Goal: Task Accomplishment & Management: Complete application form

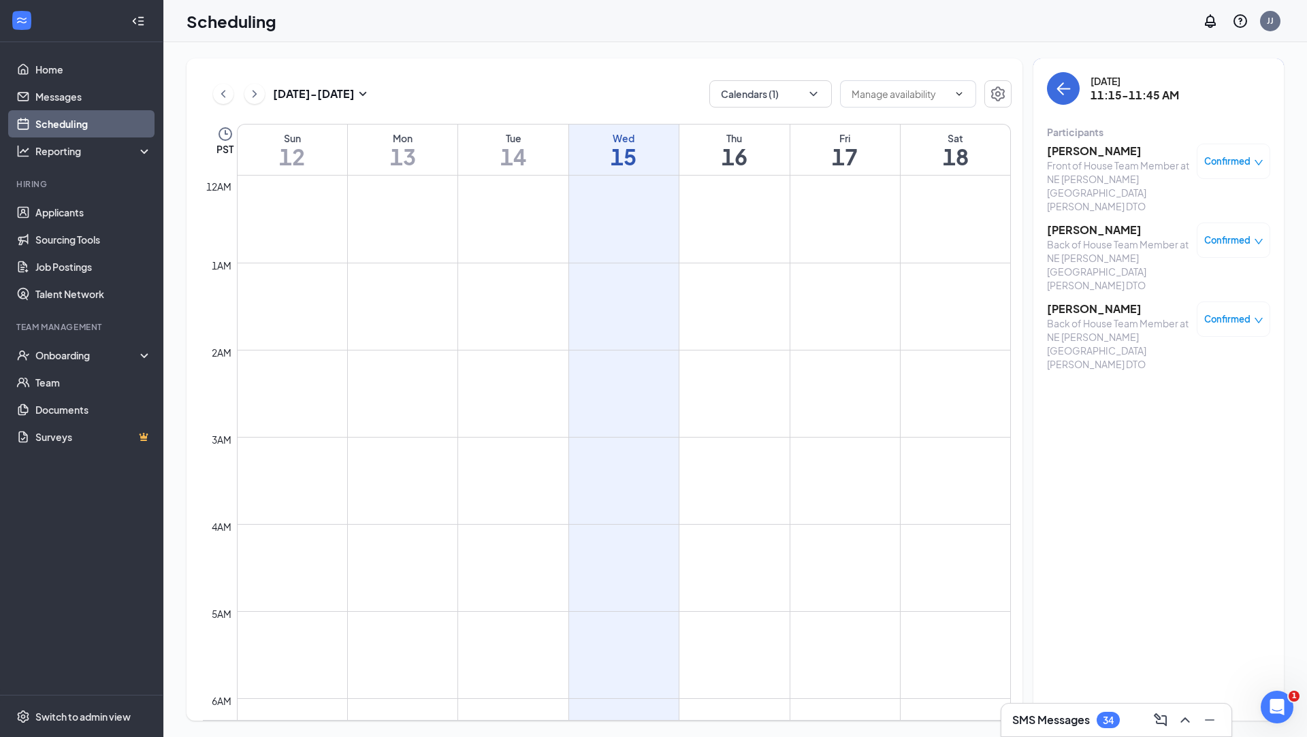
click at [1079, 150] on h3 "[PERSON_NAME]" at bounding box center [1118, 151] width 143 height 15
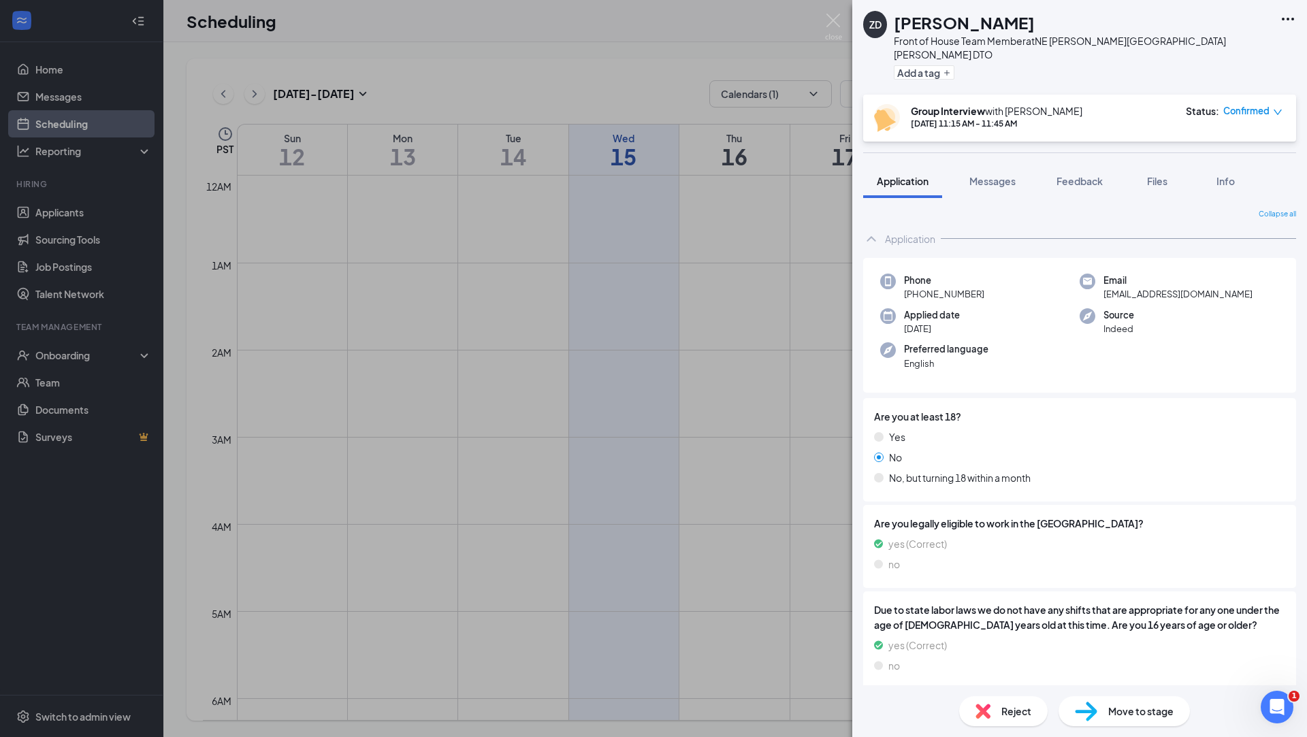
click at [1123, 716] on span "Move to stage" at bounding box center [1140, 711] width 65 height 15
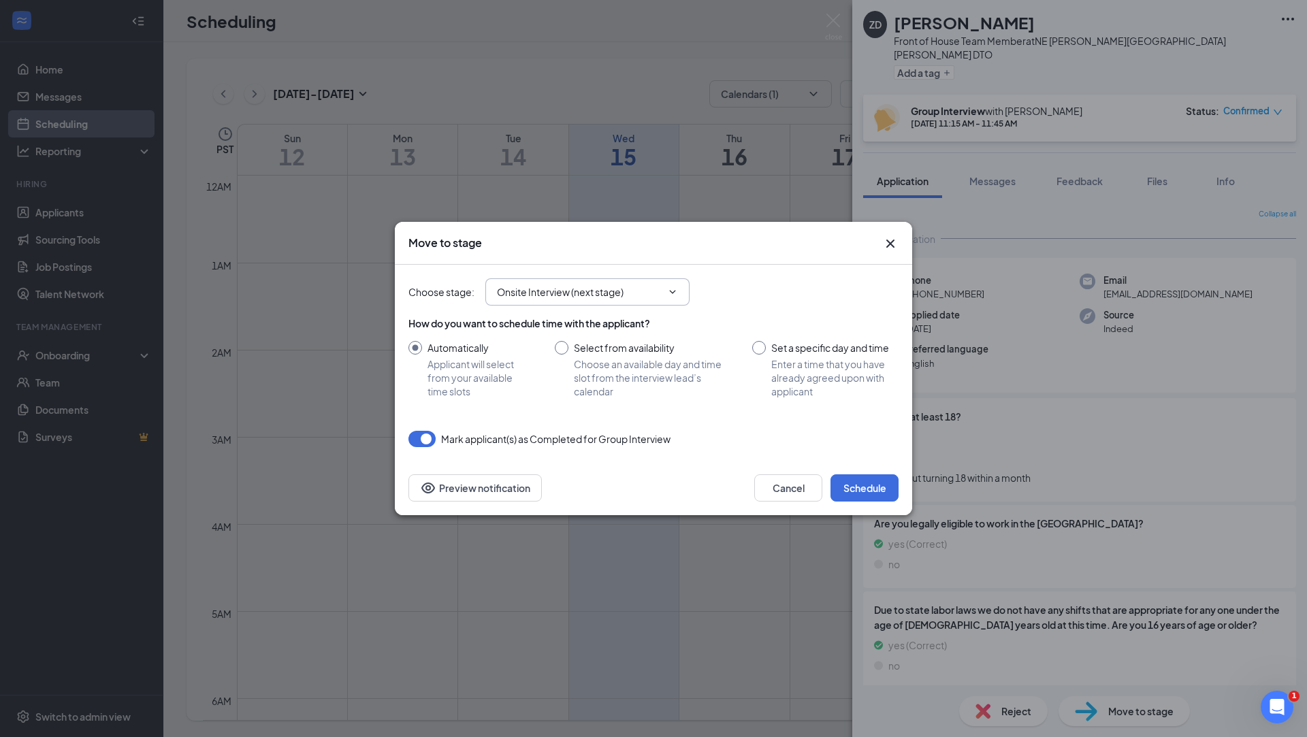
click at [647, 298] on input "Onsite Interview (next stage)" at bounding box center [579, 292] width 165 height 15
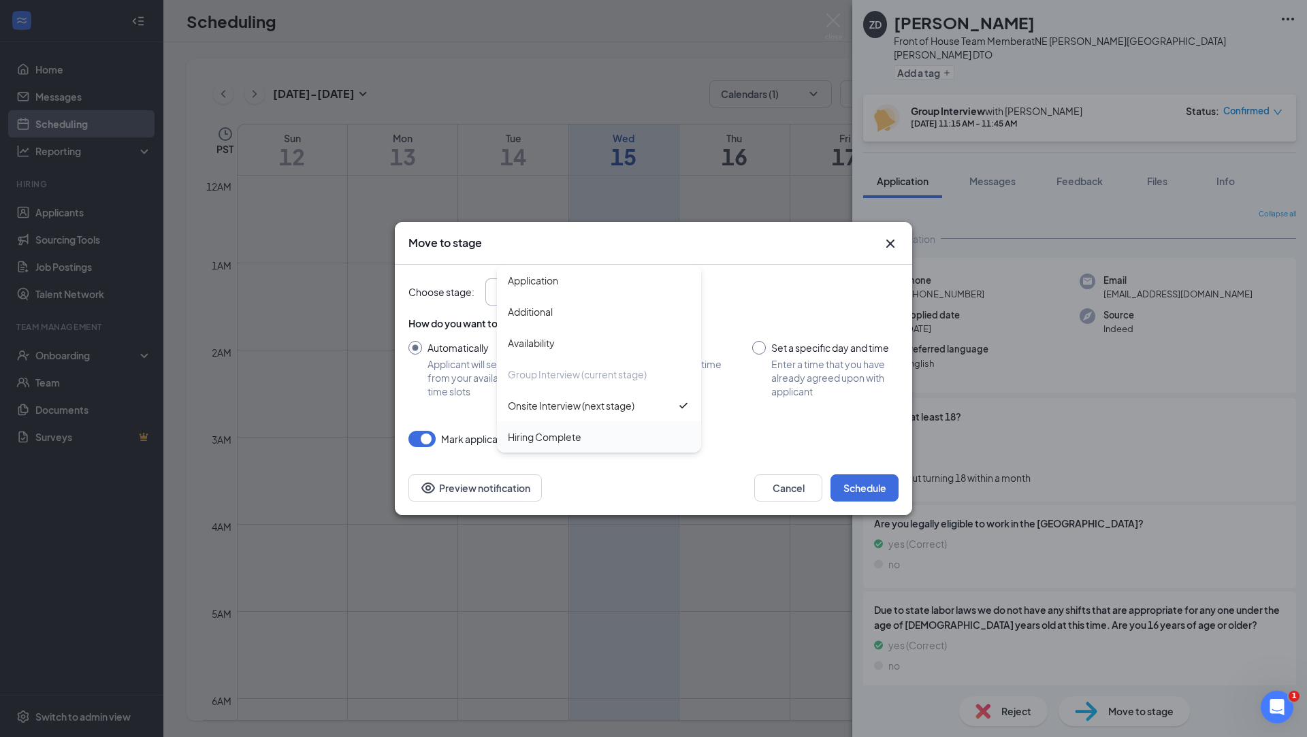
click at [526, 426] on div "Hiring Complete" at bounding box center [599, 436] width 204 height 31
type input "Hiring Complete"
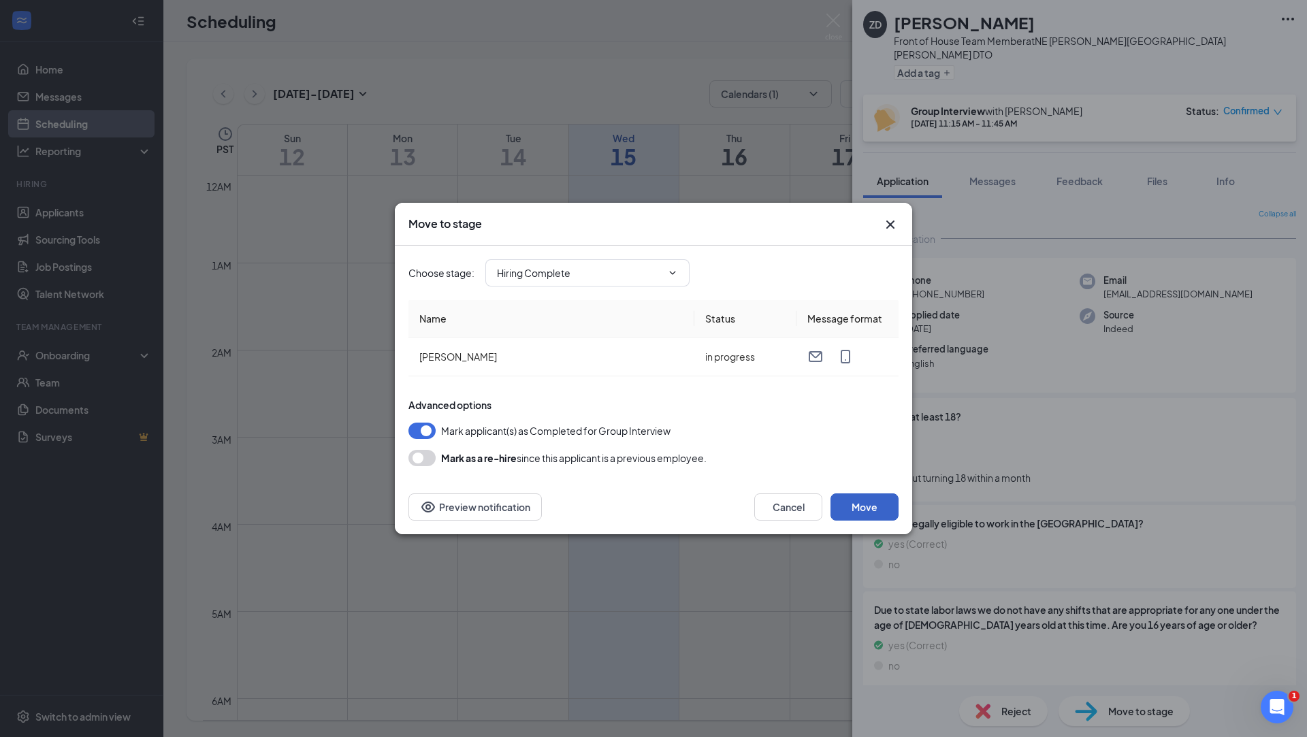
click at [882, 509] on button "Move" at bounding box center [865, 507] width 68 height 27
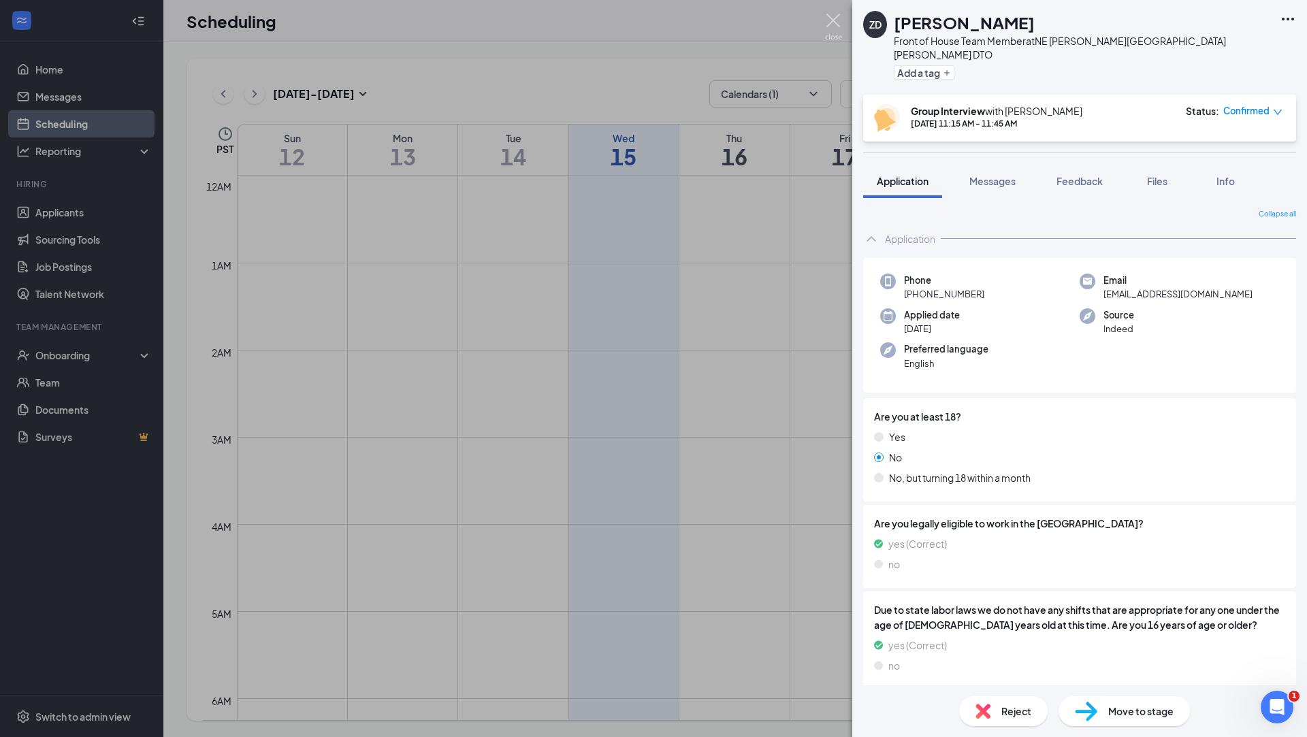
click at [837, 26] on img at bounding box center [833, 27] width 17 height 27
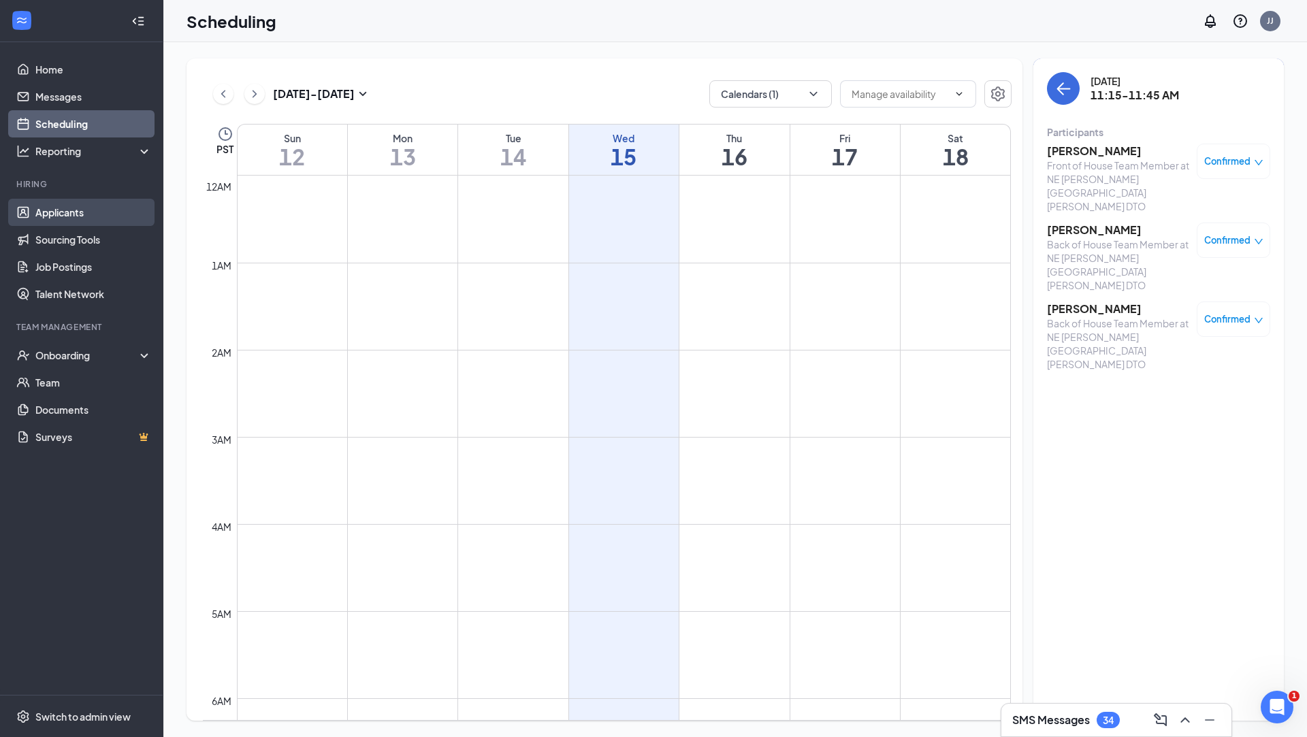
click at [62, 211] on link "Applicants" at bounding box center [93, 212] width 116 height 27
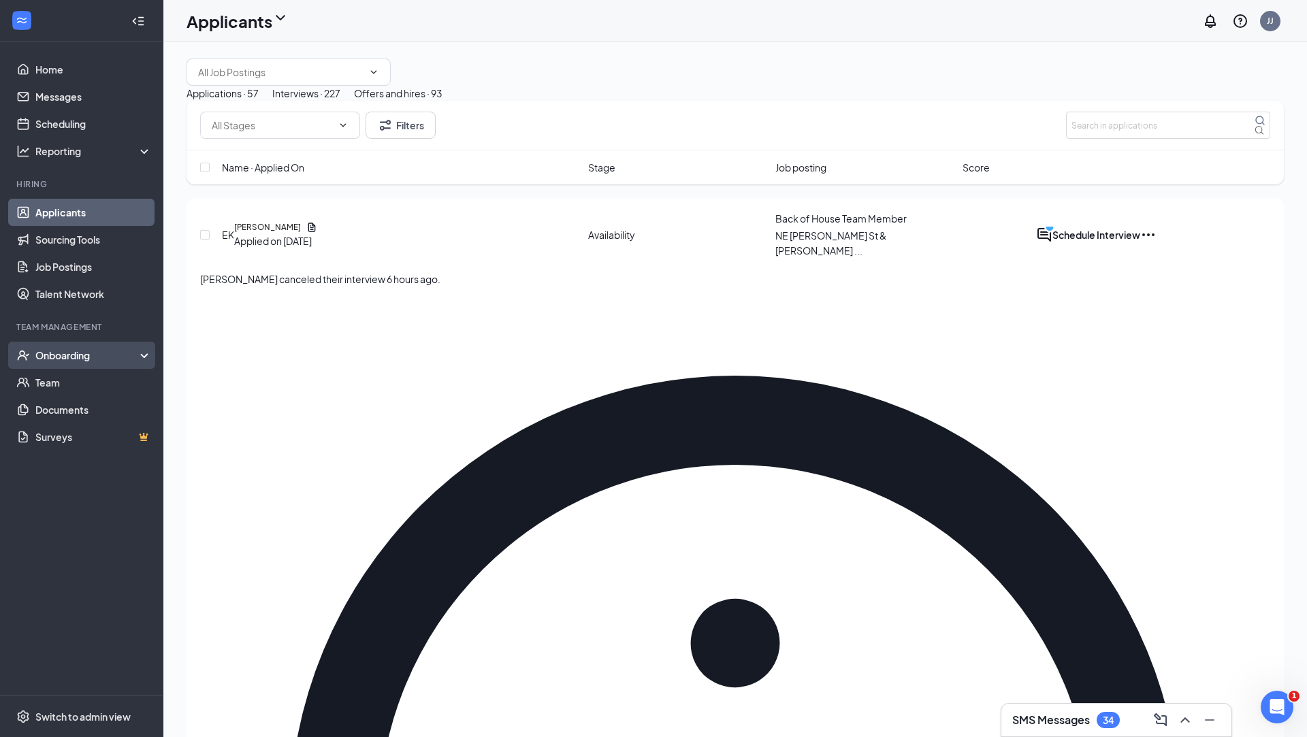
click at [35, 357] on div "Onboarding" at bounding box center [87, 356] width 105 height 14
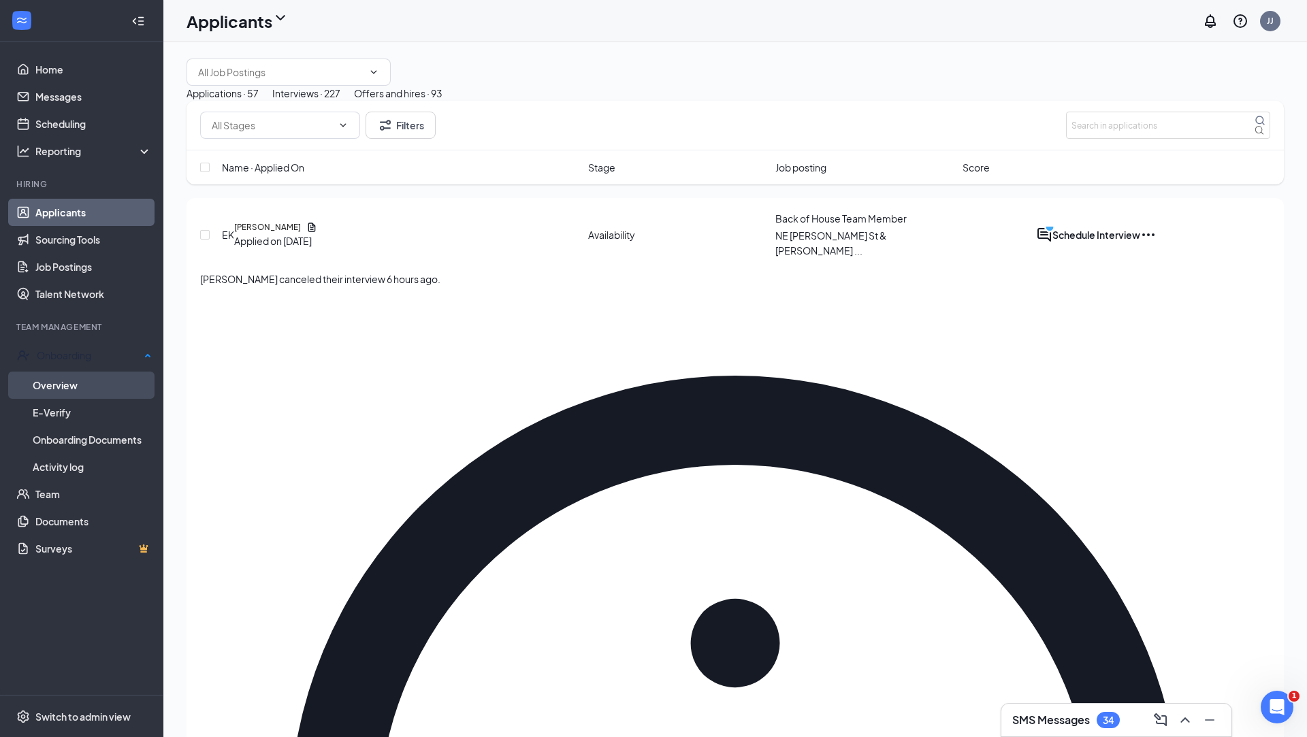
click at [63, 390] on link "Overview" at bounding box center [92, 385] width 119 height 27
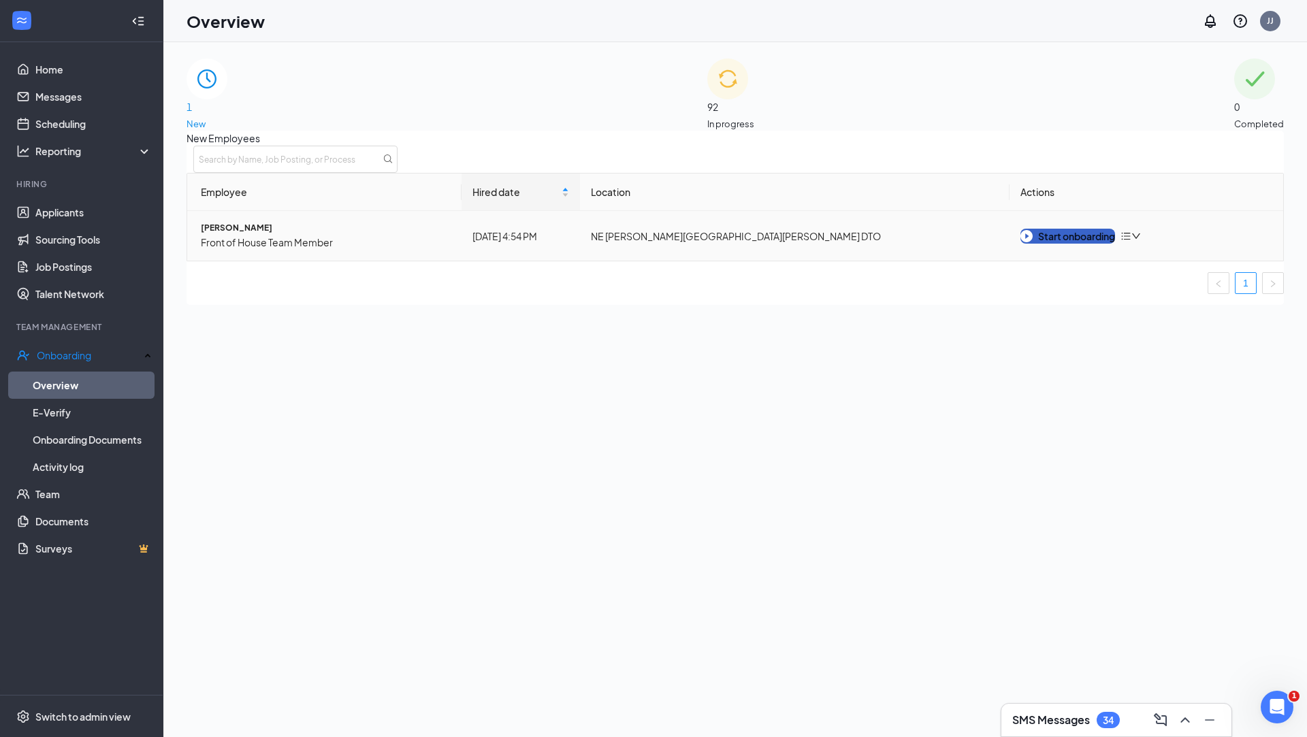
click at [1041, 244] on div "Start onboarding" at bounding box center [1068, 236] width 95 height 15
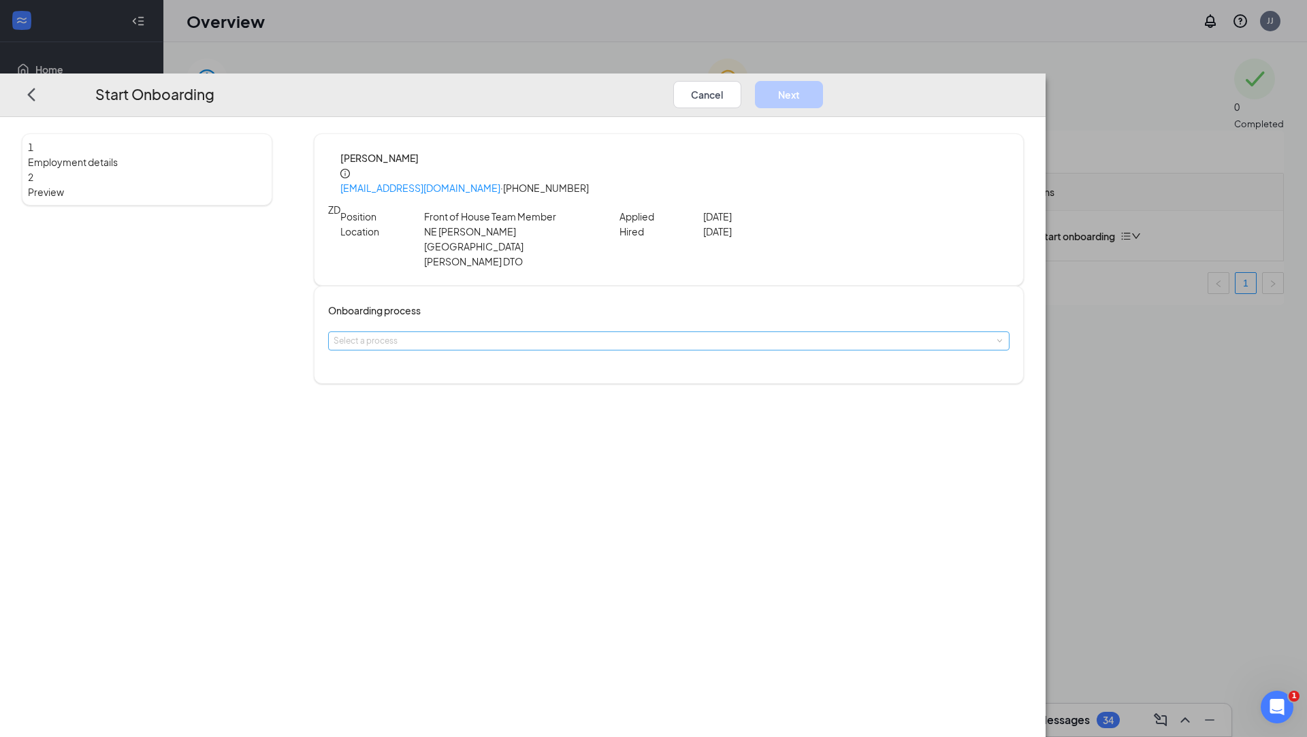
click at [636, 334] on div "Select a process" at bounding box center [666, 341] width 664 height 14
click at [577, 300] on span "CFA Onboarding Process" at bounding box center [522, 303] width 112 height 12
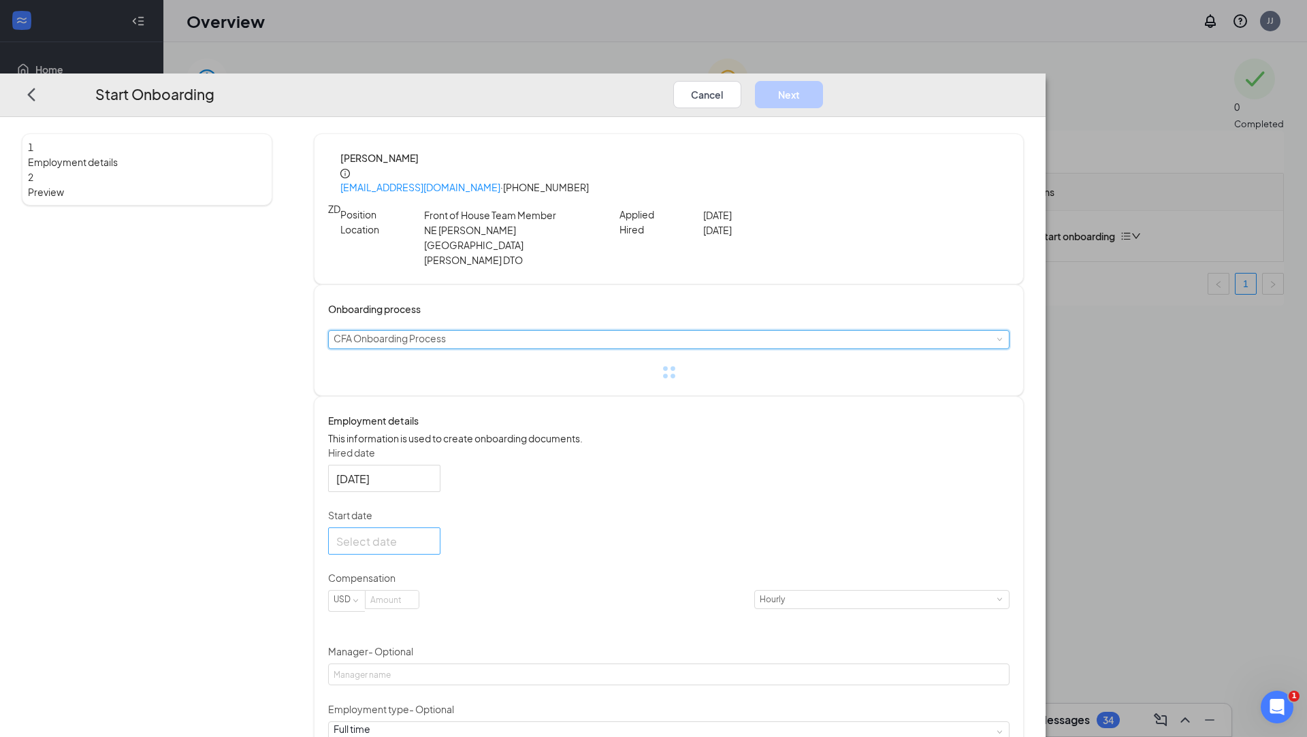
click at [432, 533] on div at bounding box center [384, 541] width 96 height 17
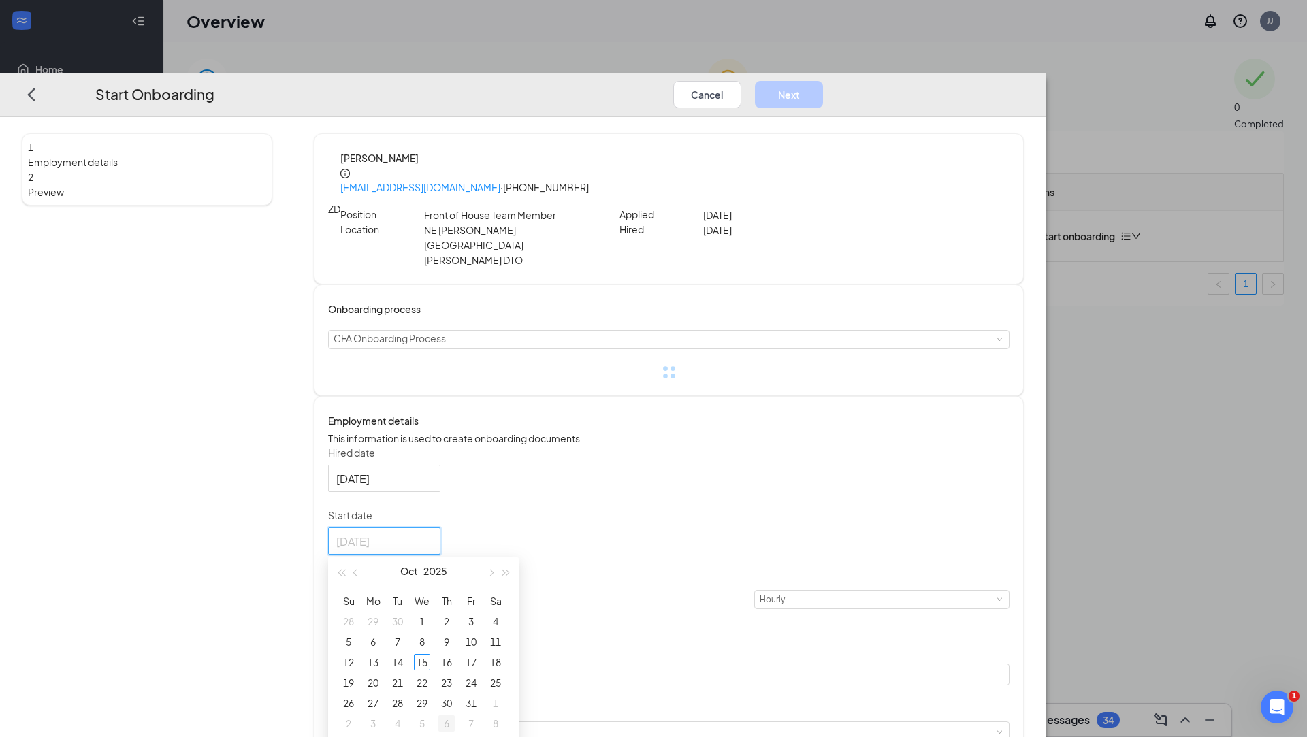
type input "[DATE]"
click at [455, 716] on div "6" at bounding box center [446, 724] width 16 height 16
click at [419, 592] on input at bounding box center [392, 601] width 53 height 18
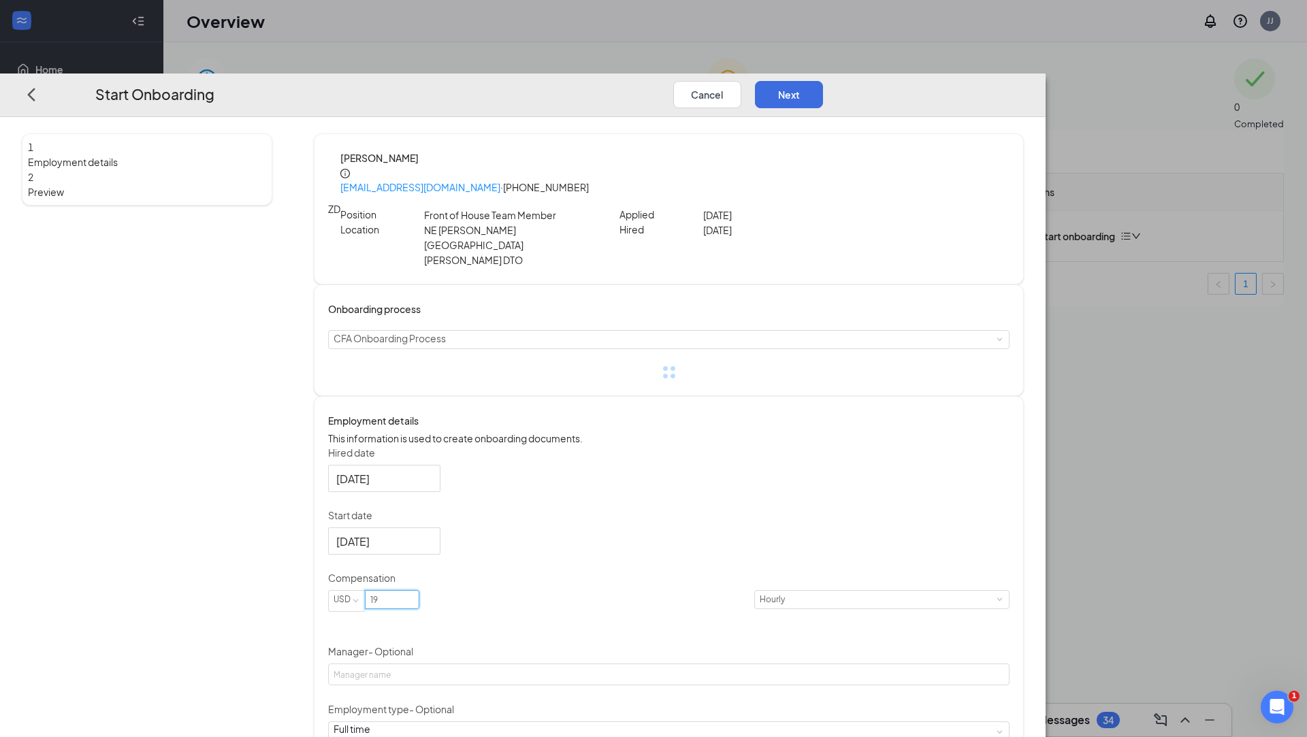
type input "19"
click at [774, 577] on div "Hired date [DATE] Start date [DATE] [DATE] Su Mo Tu We Th Fr Sa 26 27 28 29 30 …" at bounding box center [668, 658] width 681 height 425
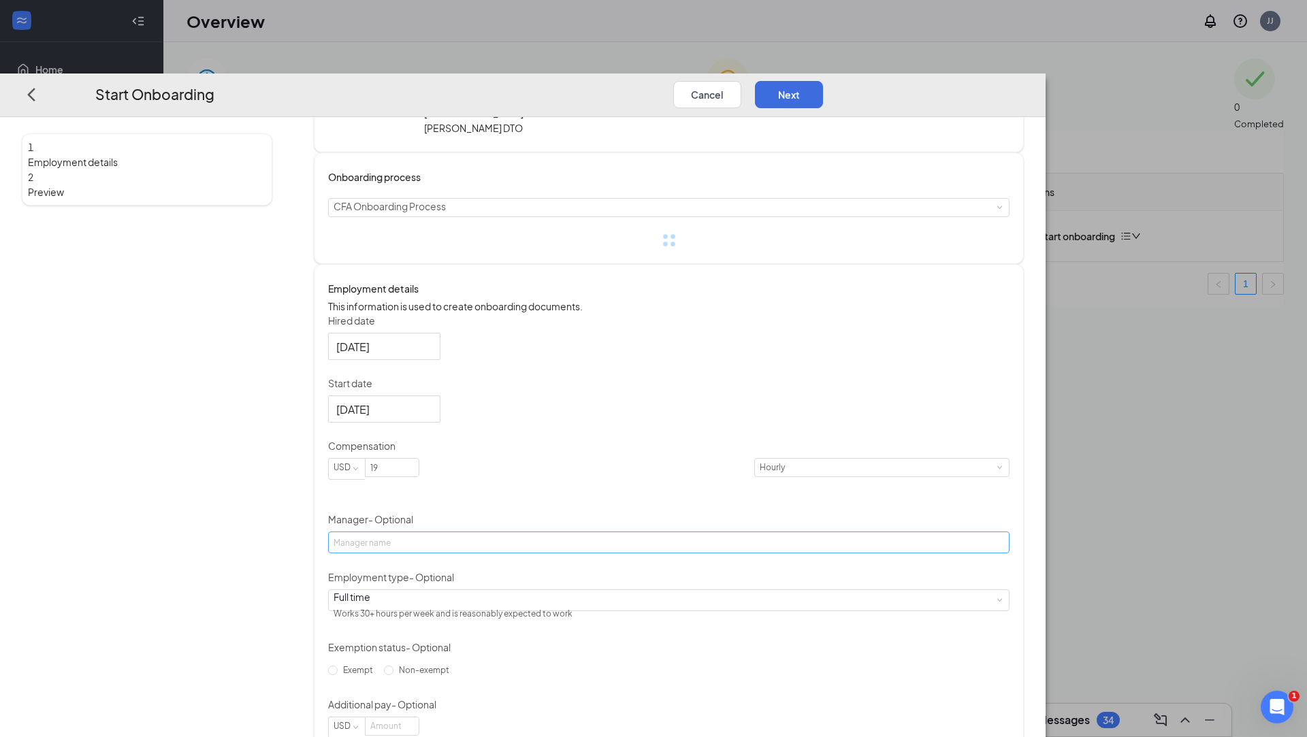
scroll to position [133, 0]
click at [624, 589] on div "Full time Works 30+ hours per week and is reasonably expected to work" at bounding box center [669, 599] width 671 height 20
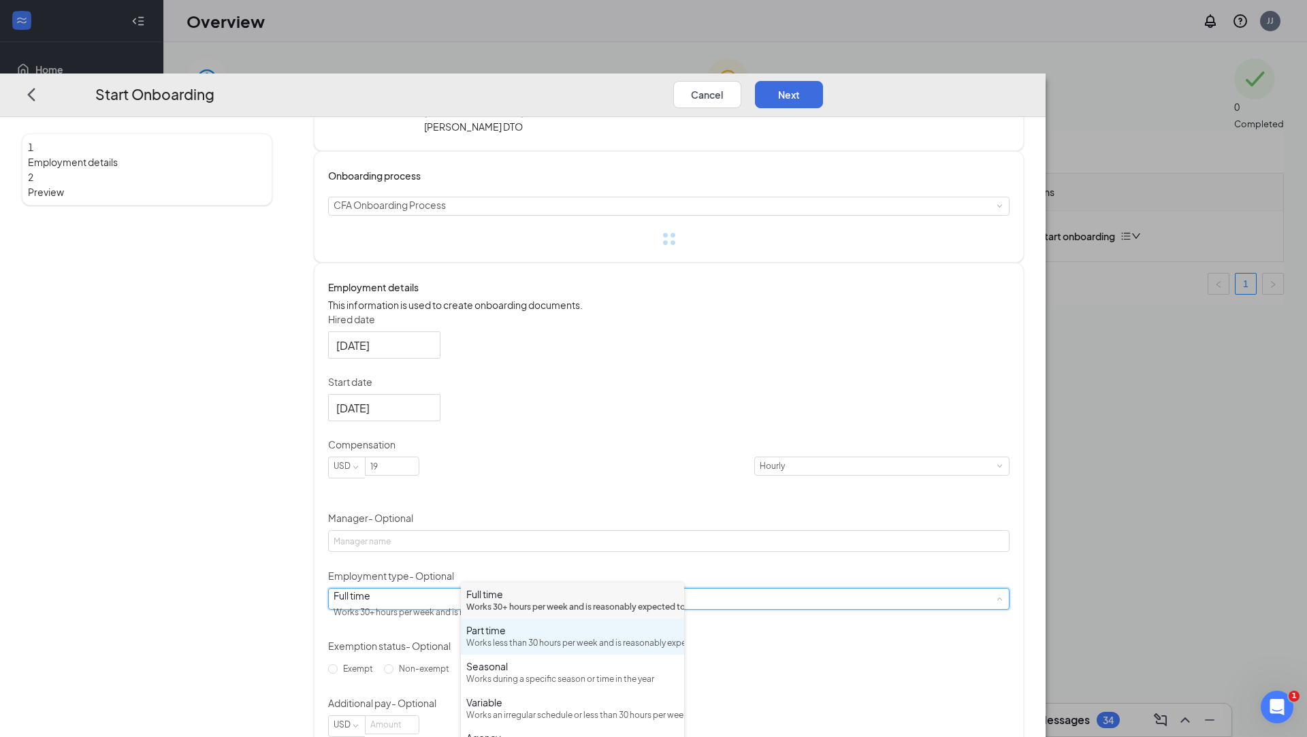
click at [575, 650] on div "Works less than 30 hours per week and is reasonably expected to work" at bounding box center [572, 643] width 212 height 13
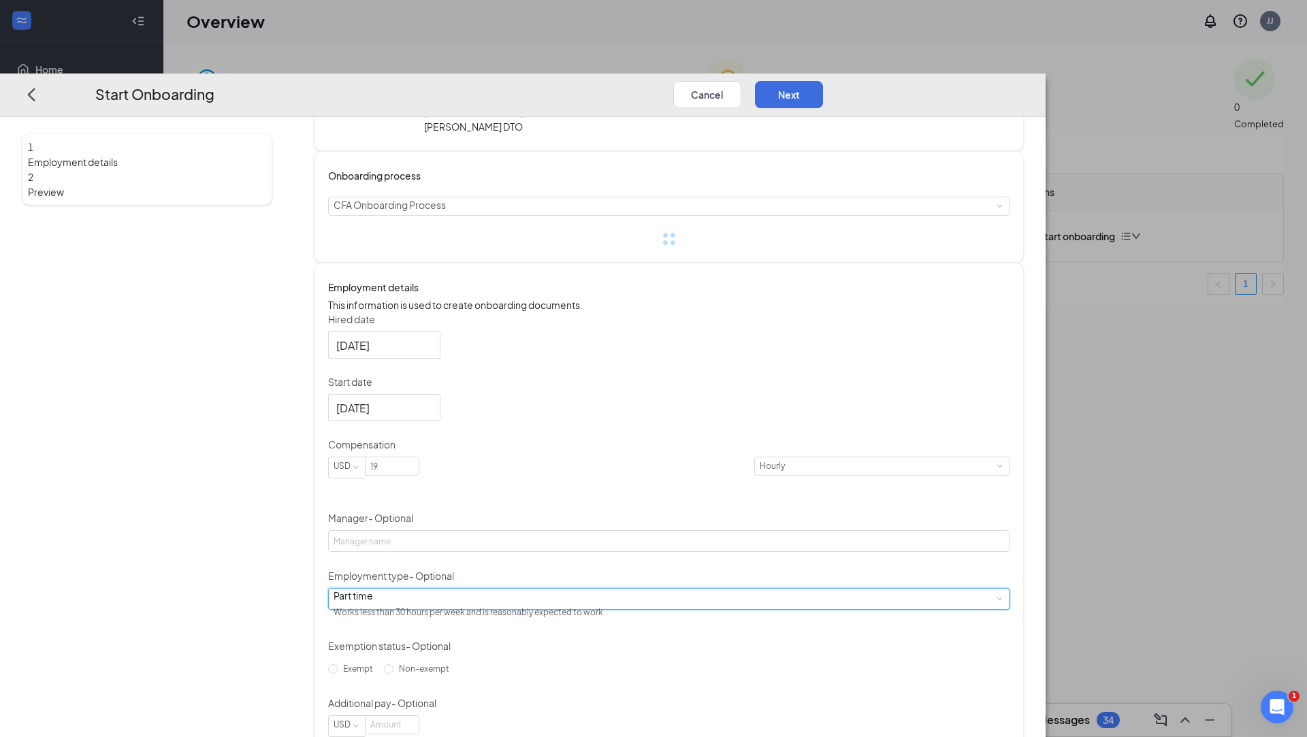
scroll to position [150, 0]
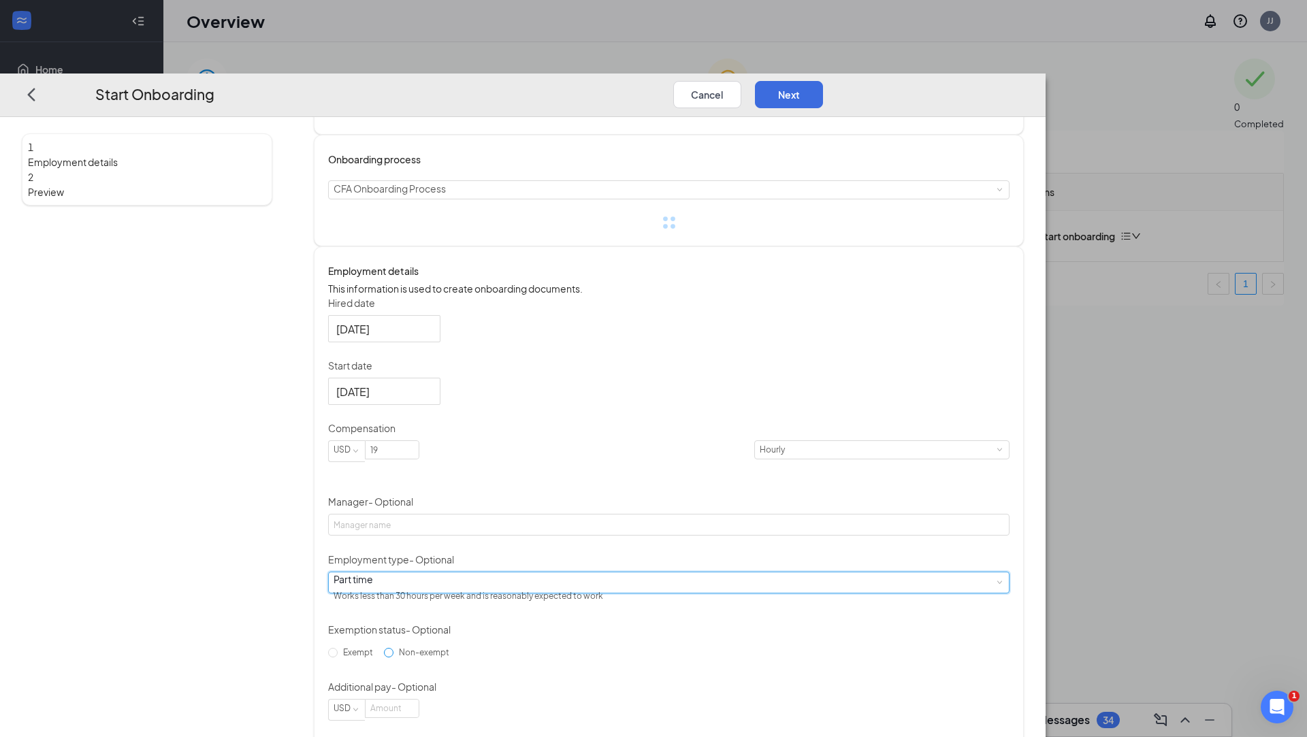
click at [455, 647] on span "Non-exempt" at bounding box center [424, 652] width 61 height 10
click at [394, 648] on input "Non-exempt" at bounding box center [389, 653] width 10 height 10
radio input "true"
click at [823, 81] on button "Next" at bounding box center [789, 94] width 68 height 27
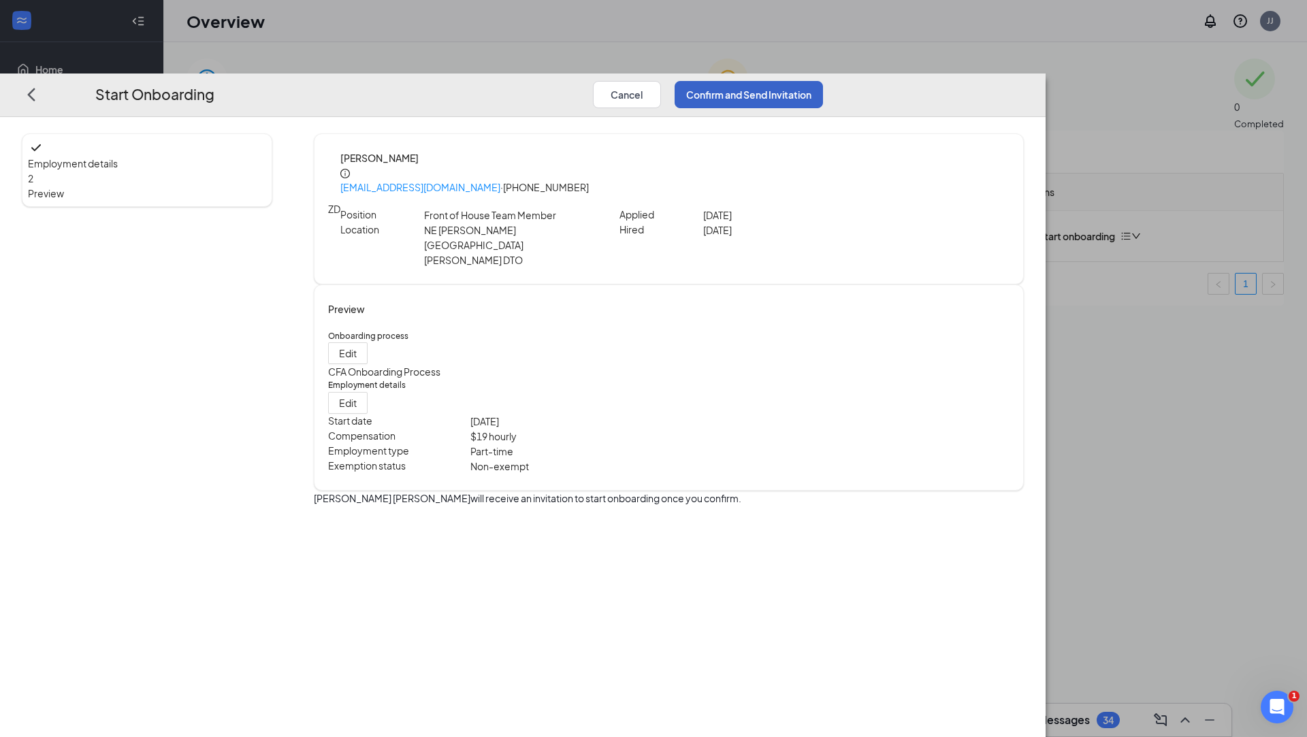
click at [823, 81] on button "Confirm and Send Invitation" at bounding box center [749, 94] width 148 height 27
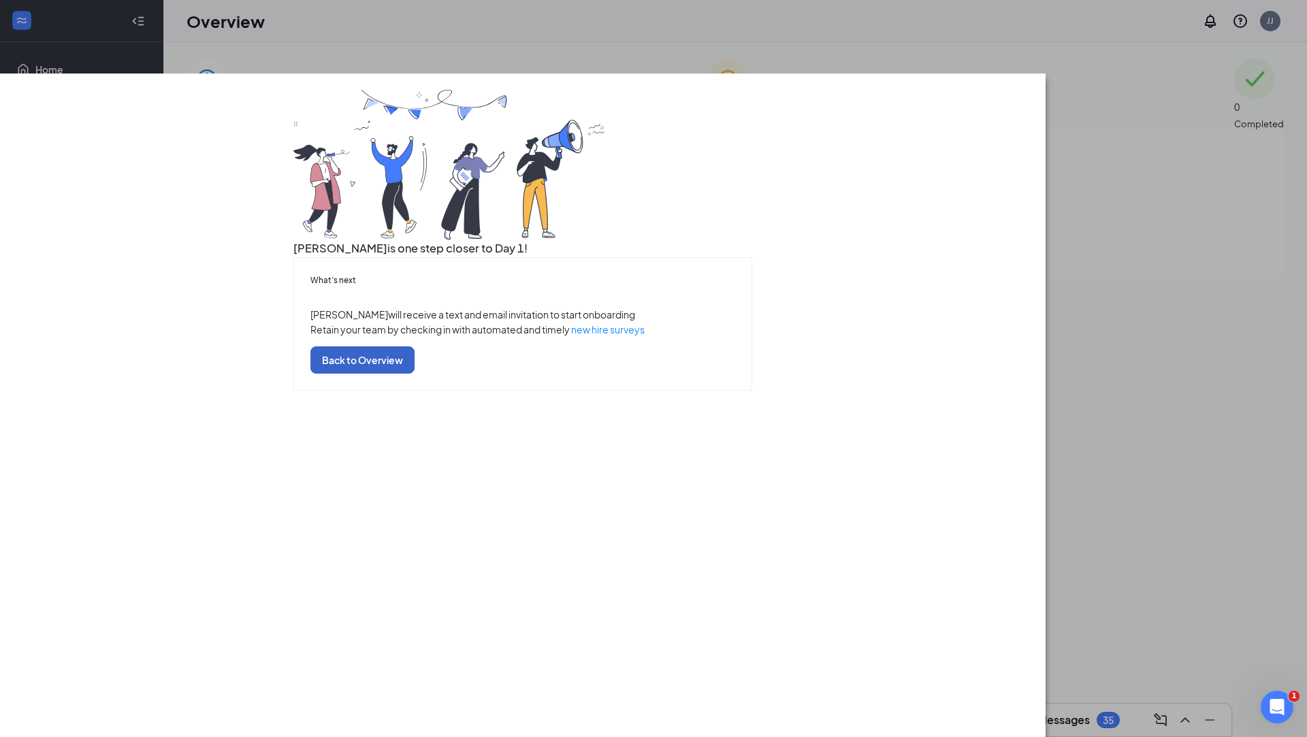
click at [415, 374] on button "Back to Overview" at bounding box center [362, 360] width 104 height 27
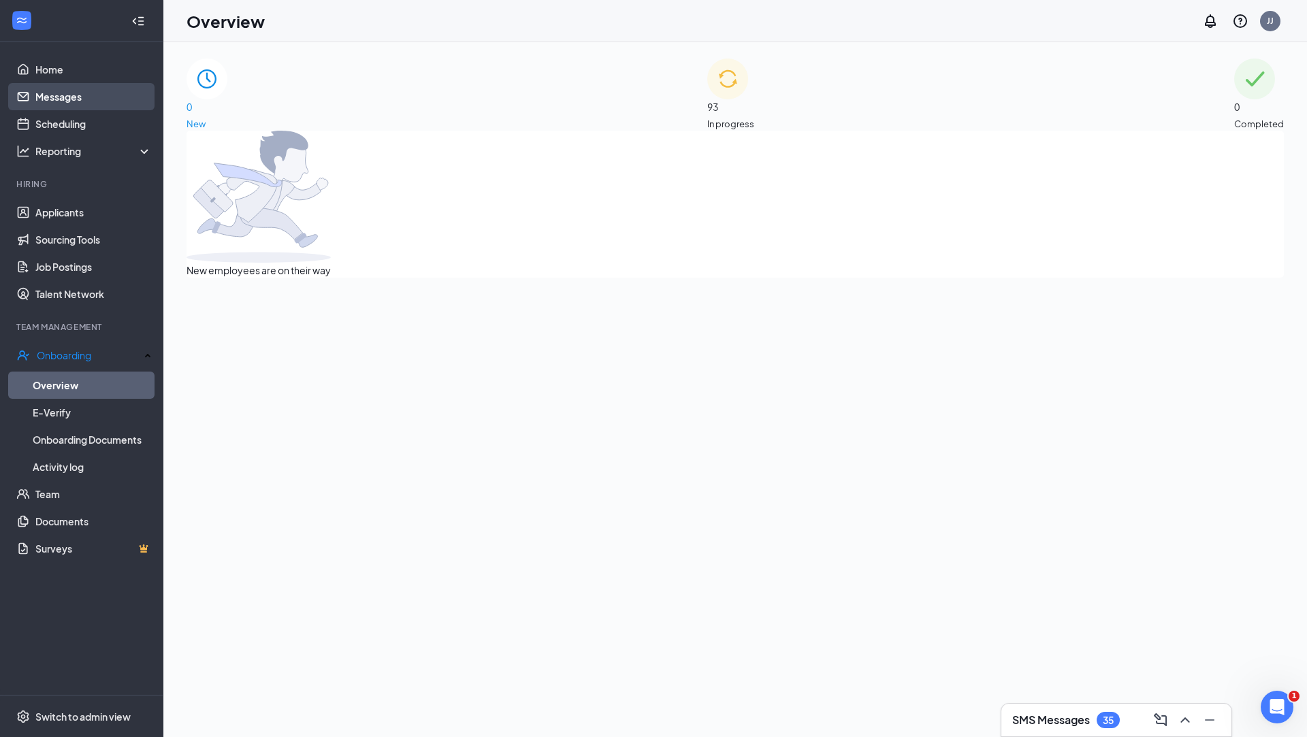
click at [91, 97] on link "Messages" at bounding box center [93, 96] width 116 height 27
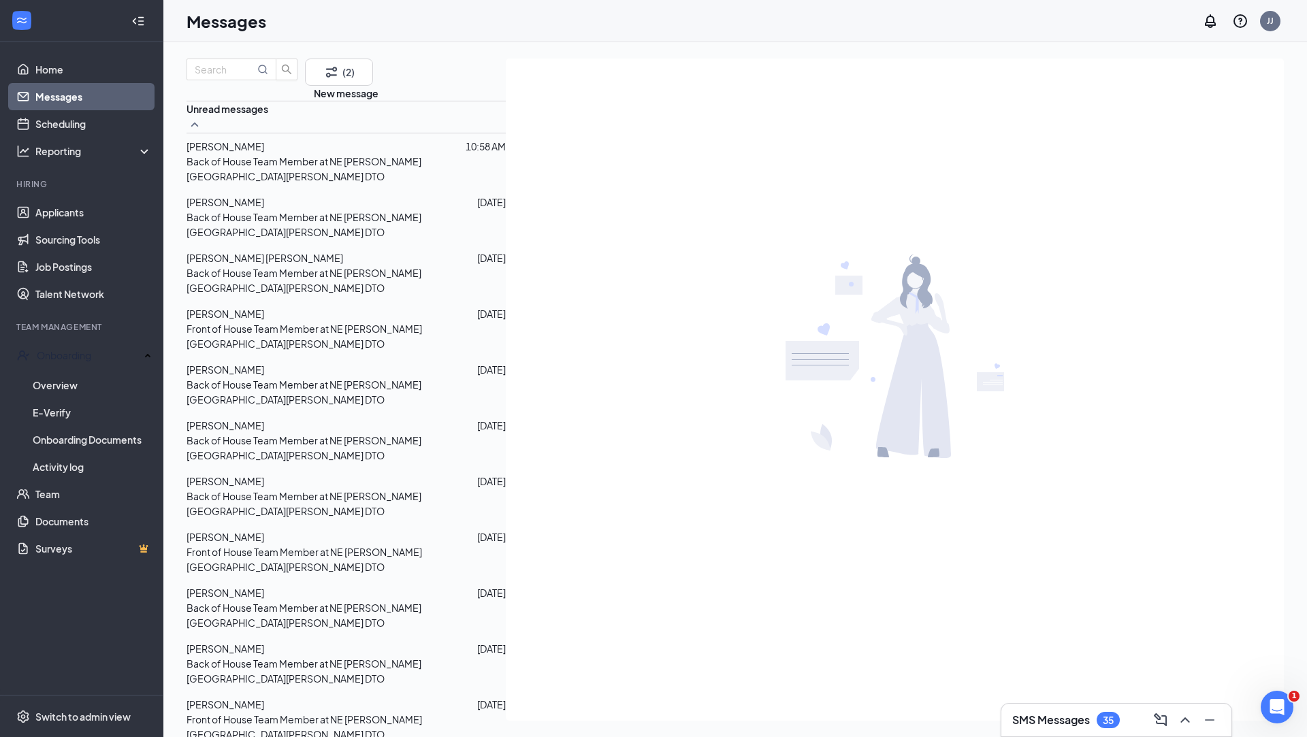
scroll to position [53, 0]
click at [264, 696] on span "[PERSON_NAME]" at bounding box center [226, 702] width 78 height 12
